Goal: Task Accomplishment & Management: Manage account settings

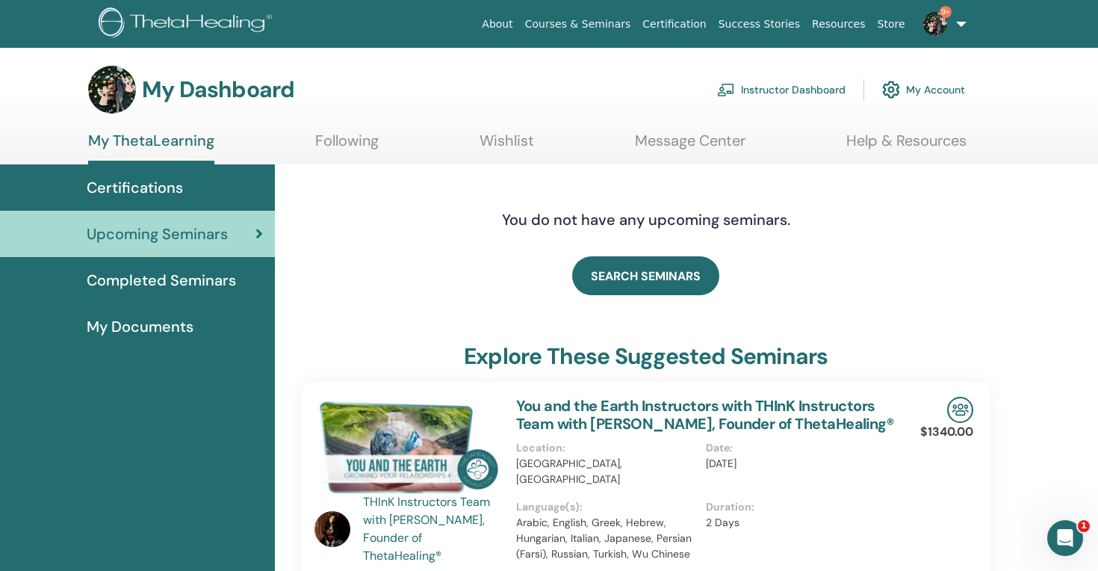
click at [828, 89] on link "Instructor Dashboard" at bounding box center [781, 89] width 128 height 33
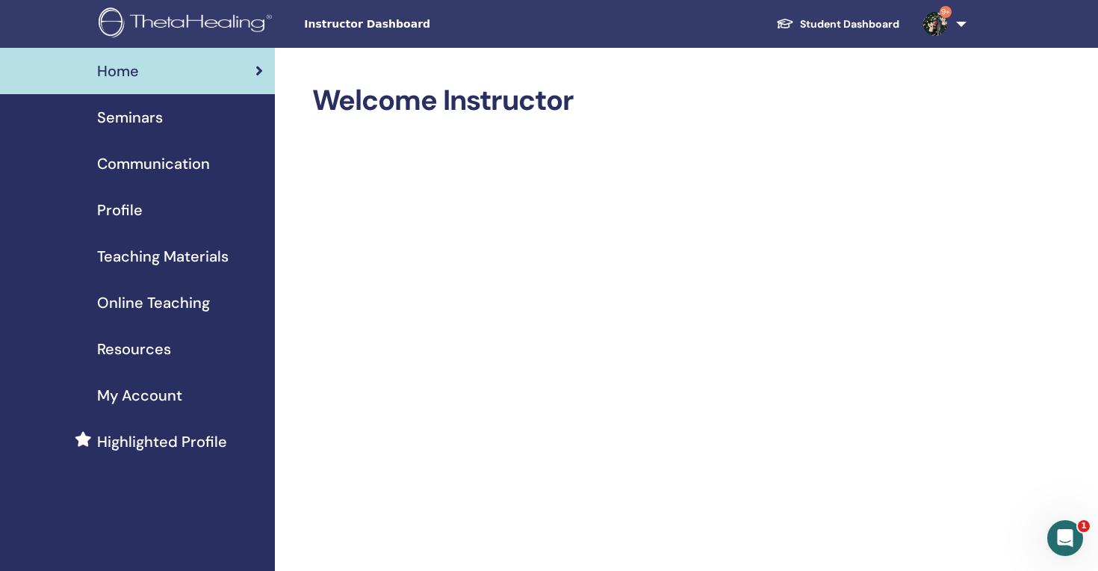
click at [141, 109] on span "Seminars" at bounding box center [130, 117] width 66 height 22
click at [167, 125] on div "Seminars" at bounding box center [137, 117] width 251 height 22
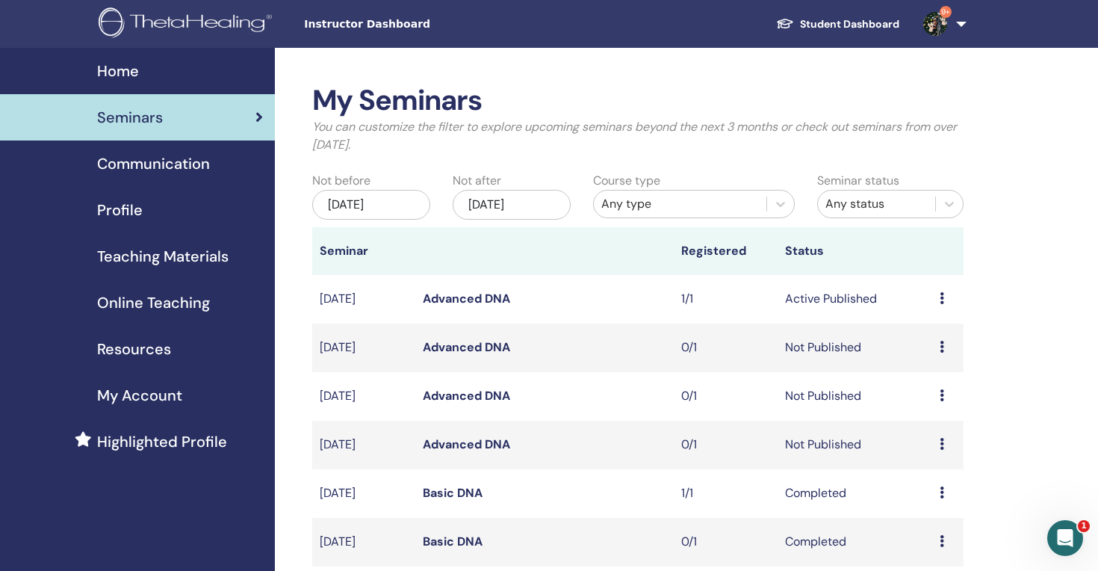
click at [944, 299] on icon at bounding box center [942, 298] width 4 height 12
click at [932, 354] on link "Attendees" at bounding box center [935, 356] width 57 height 16
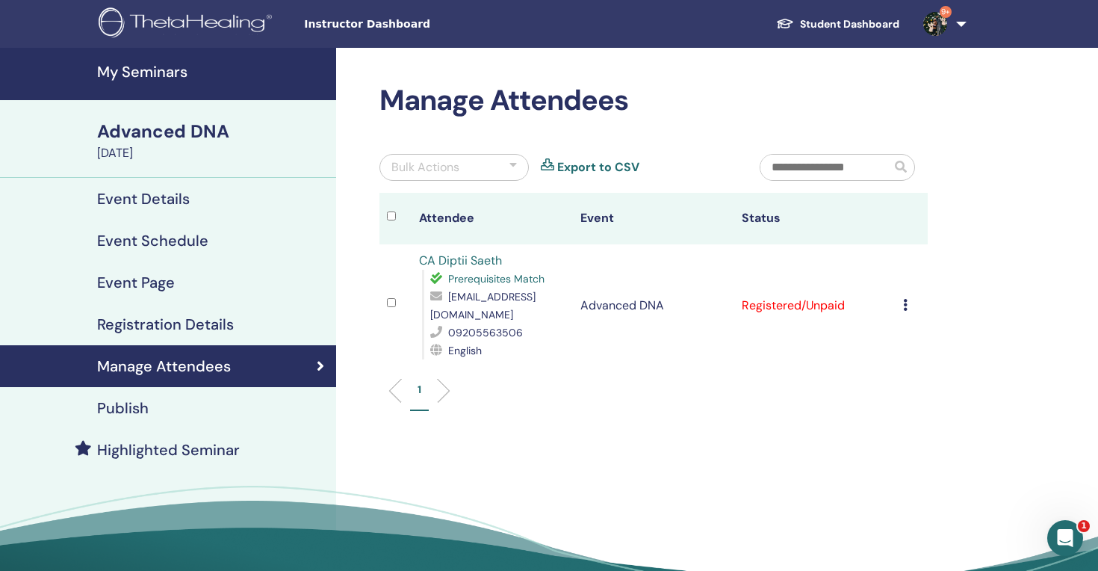
click at [906, 299] on icon at bounding box center [905, 305] width 4 height 12
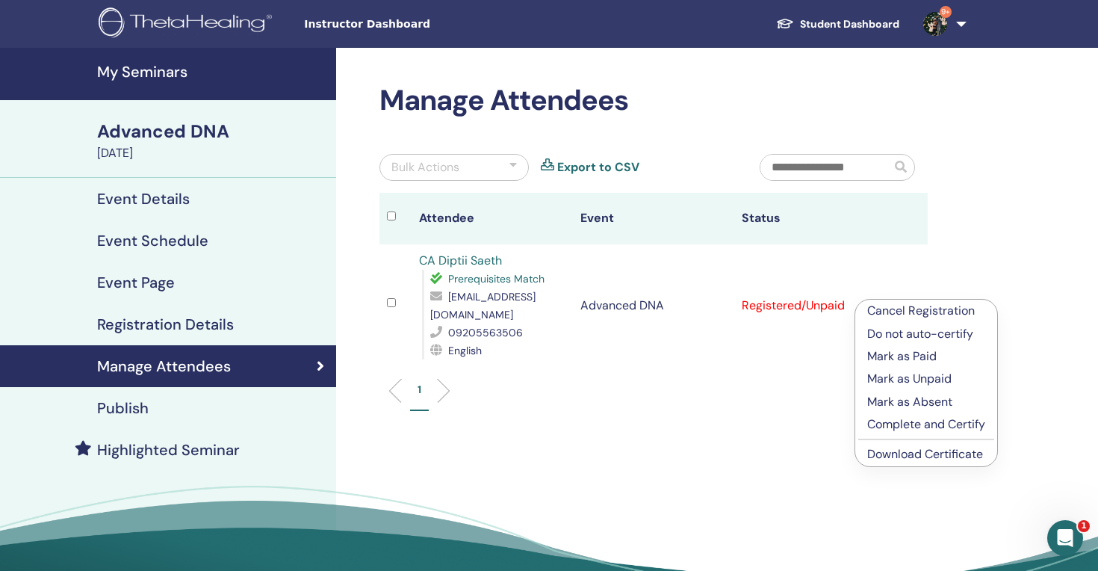
click at [904, 354] on p "Mark as Paid" at bounding box center [926, 356] width 118 height 18
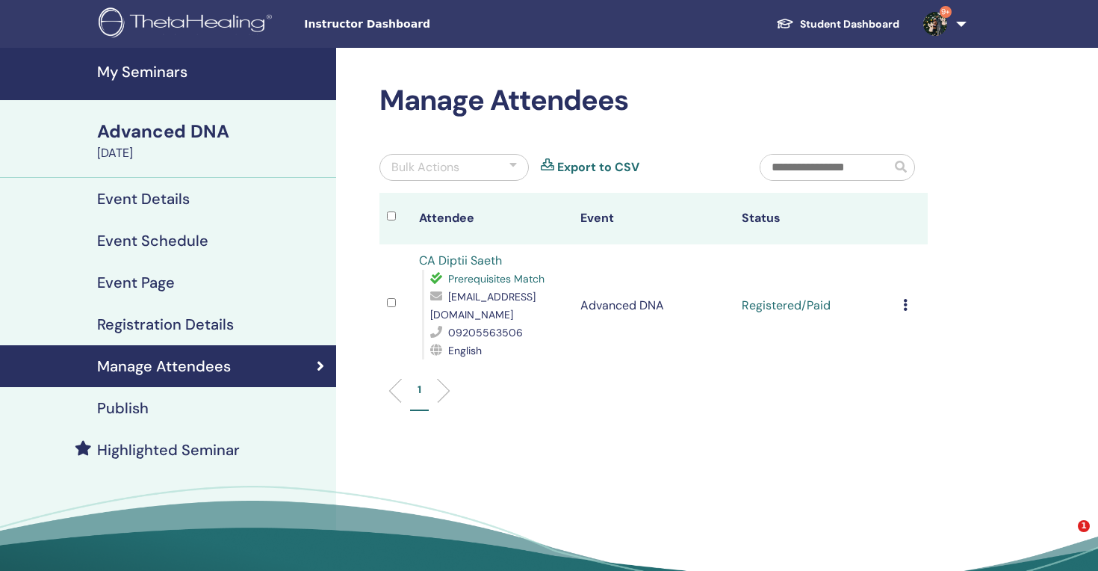
click at [906, 300] on icon at bounding box center [905, 305] width 4 height 12
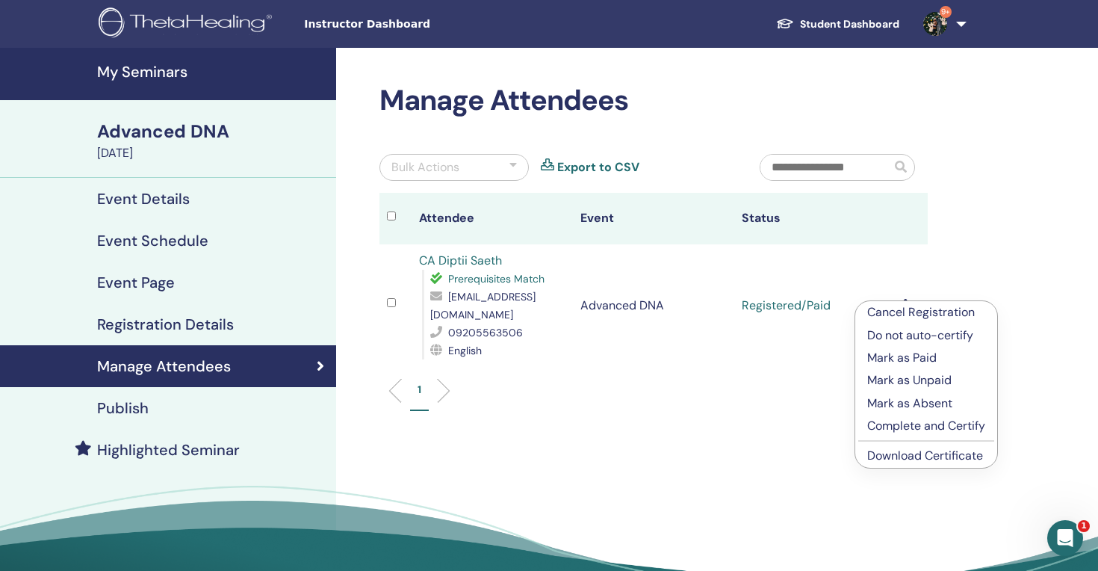
click at [908, 426] on p "Complete and Certify" at bounding box center [926, 426] width 118 height 18
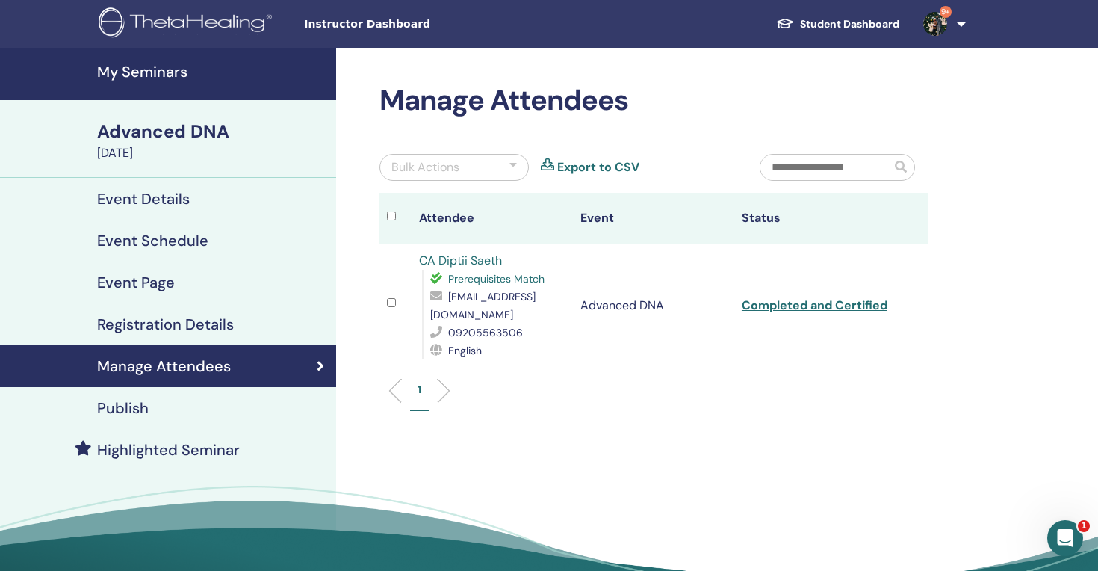
click at [860, 298] on link "Completed and Certified" at bounding box center [815, 305] width 146 height 16
